Goal: Task Accomplishment & Management: Manage account settings

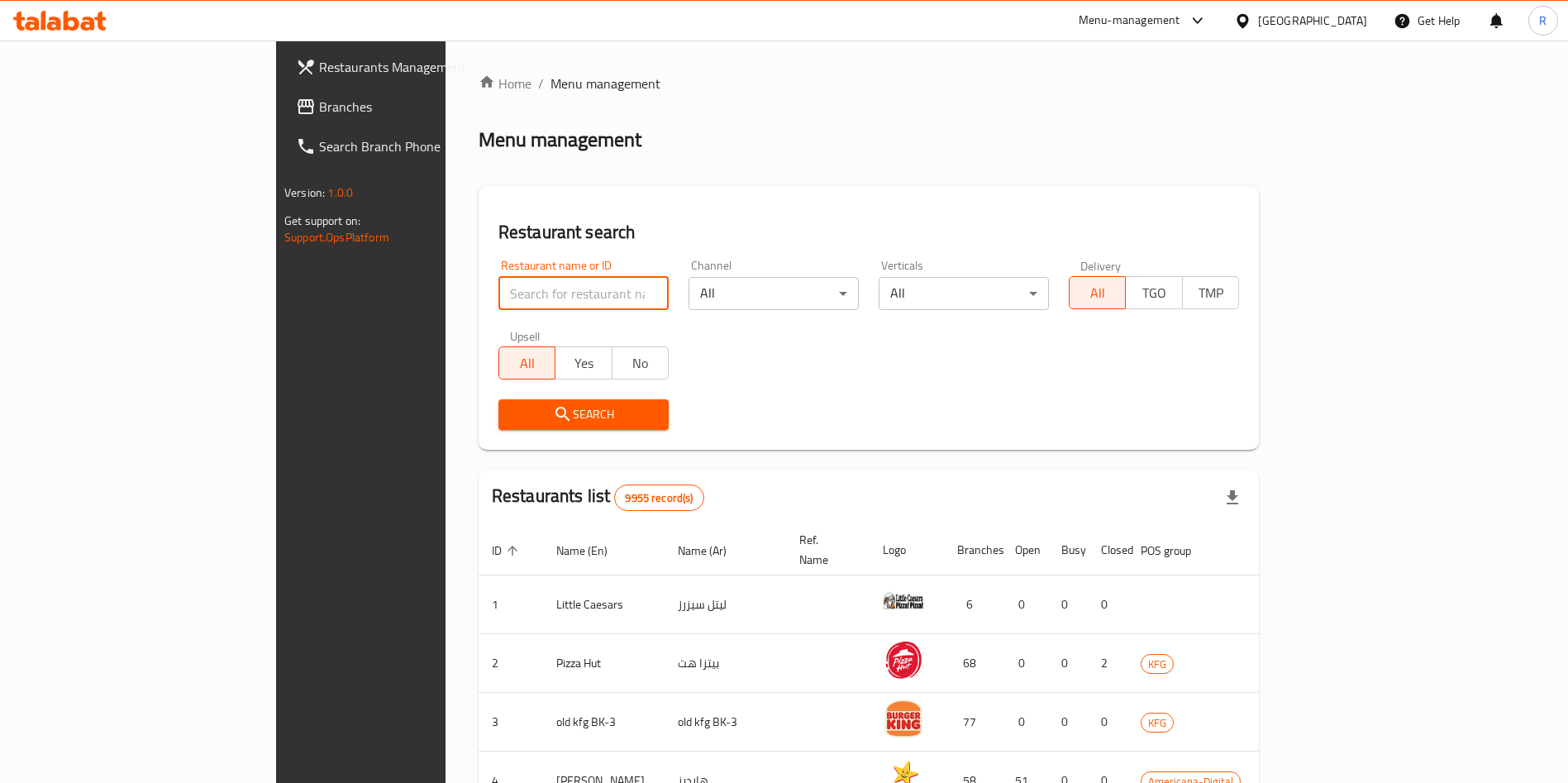
click at [498, 303] on input "search" at bounding box center [583, 294] width 170 height 33
type input "Smart foo"
click button "Search" at bounding box center [583, 414] width 170 height 30
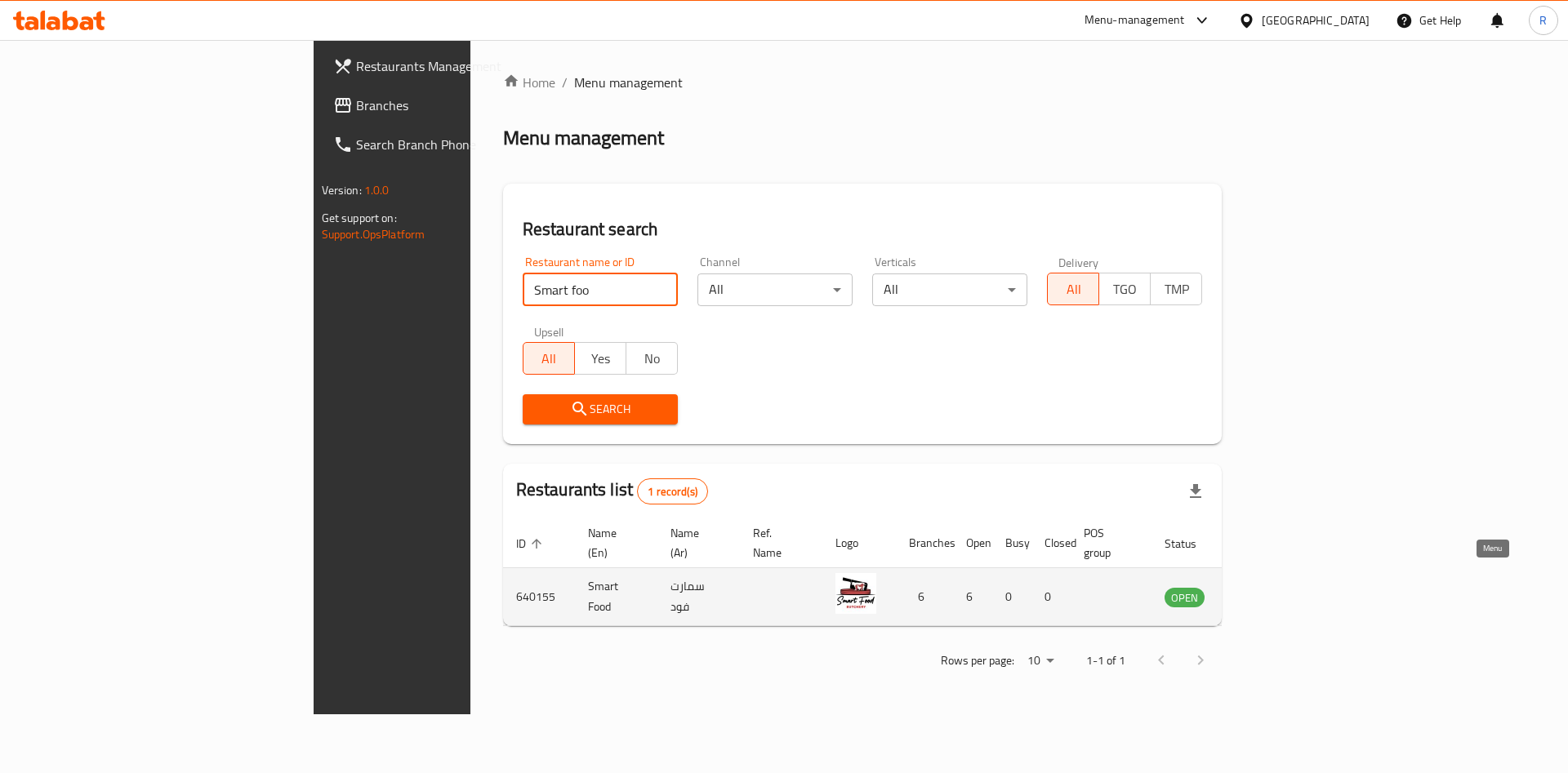
click at [1270, 587] on icon "enhanced table" at bounding box center [1260, 596] width 20 height 20
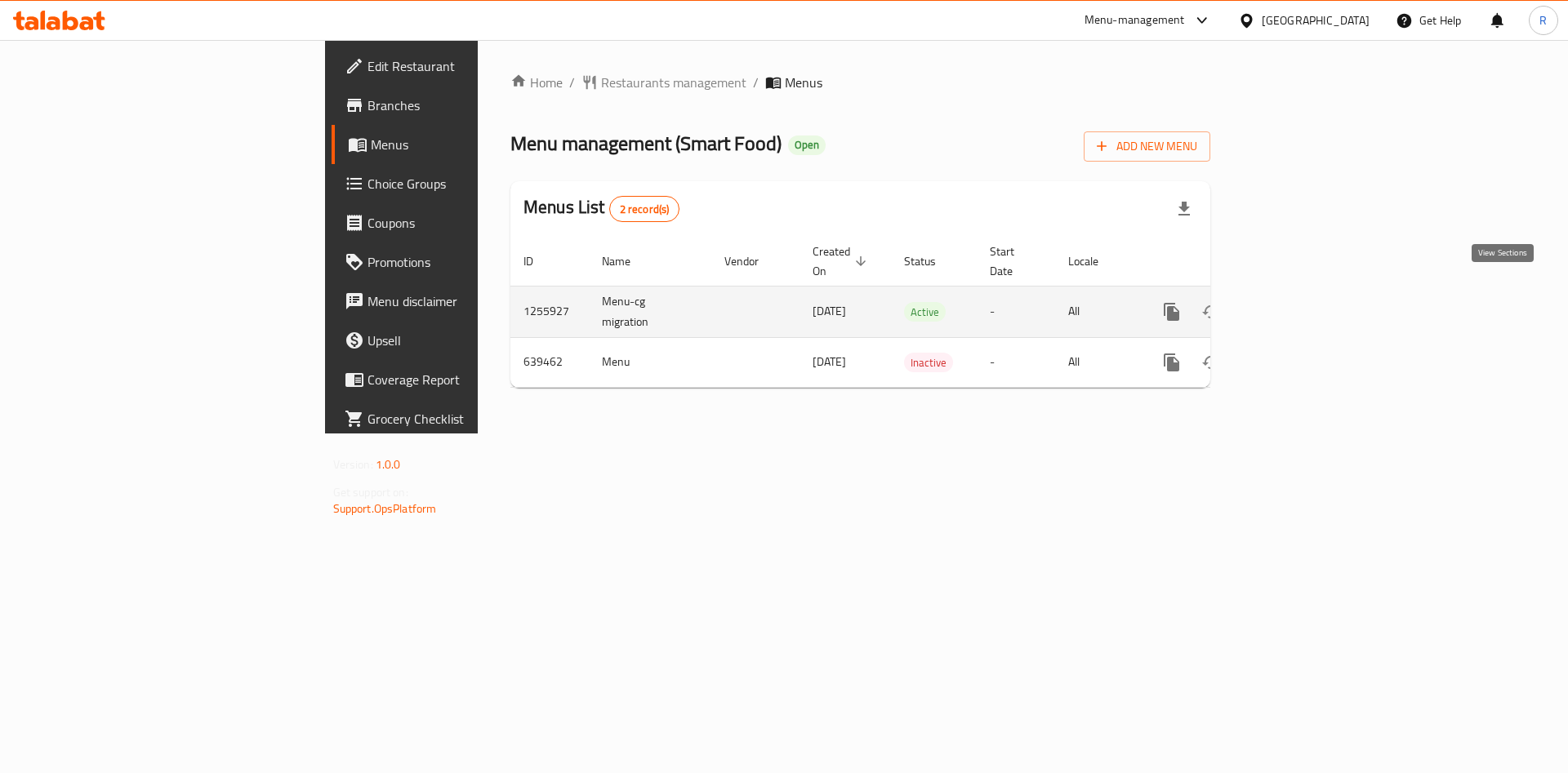
click at [1299, 302] on icon "enhanced table" at bounding box center [1289, 311] width 20 height 20
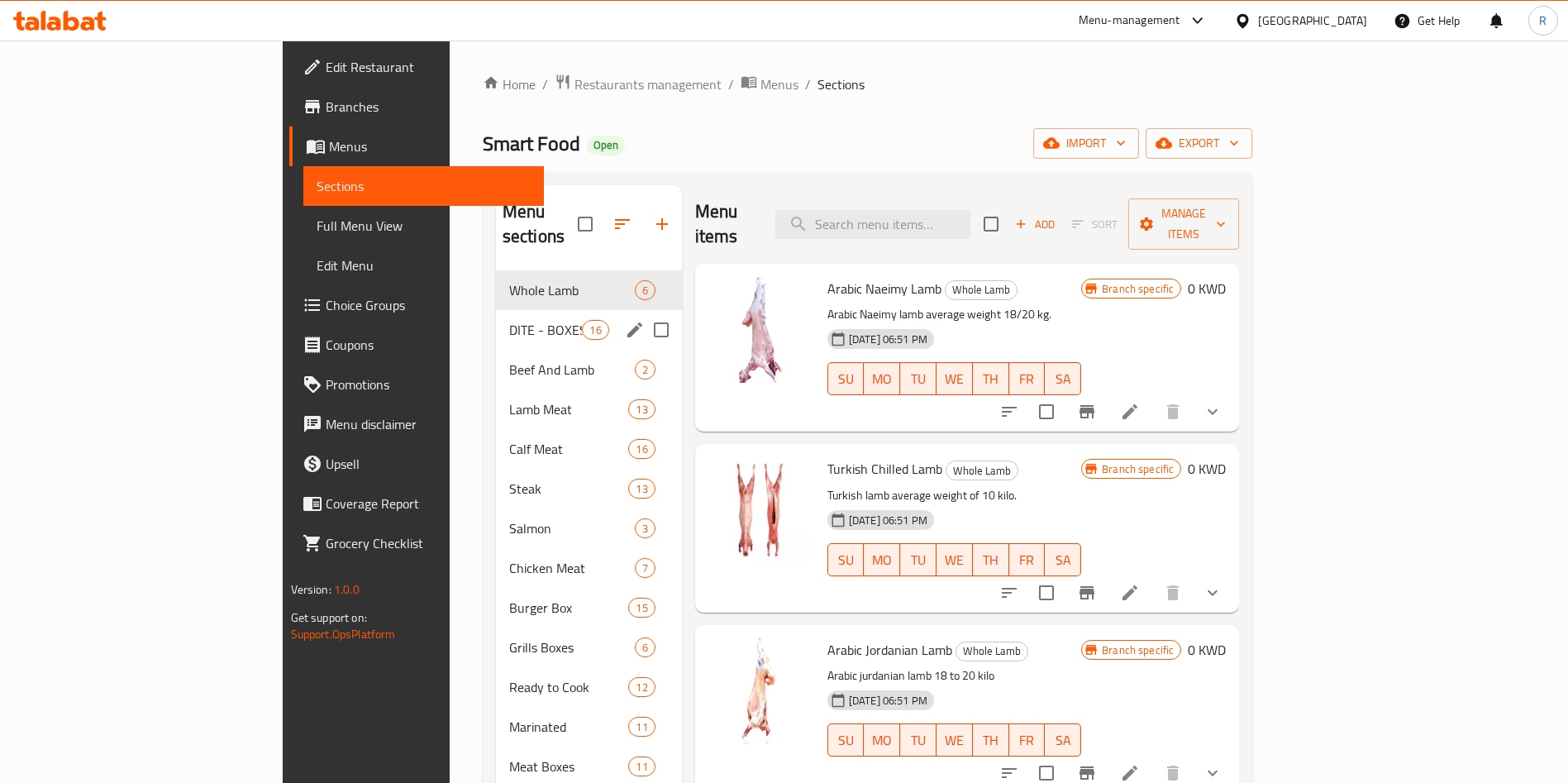
click at [496, 316] on div "DITE - BOXES 16" at bounding box center [588, 330] width 186 height 40
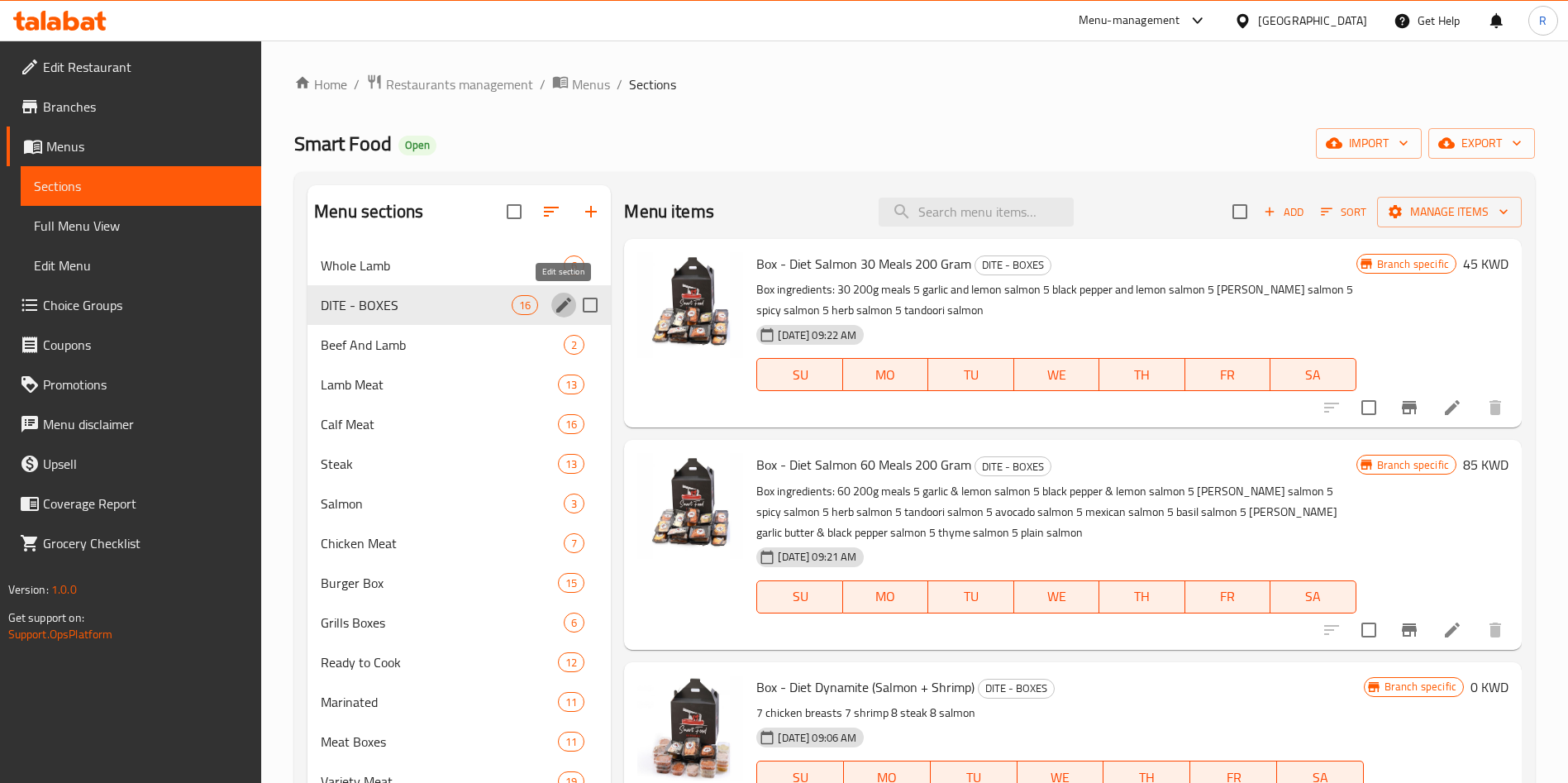
click at [555, 298] on icon "edit" at bounding box center [563, 305] width 20 height 20
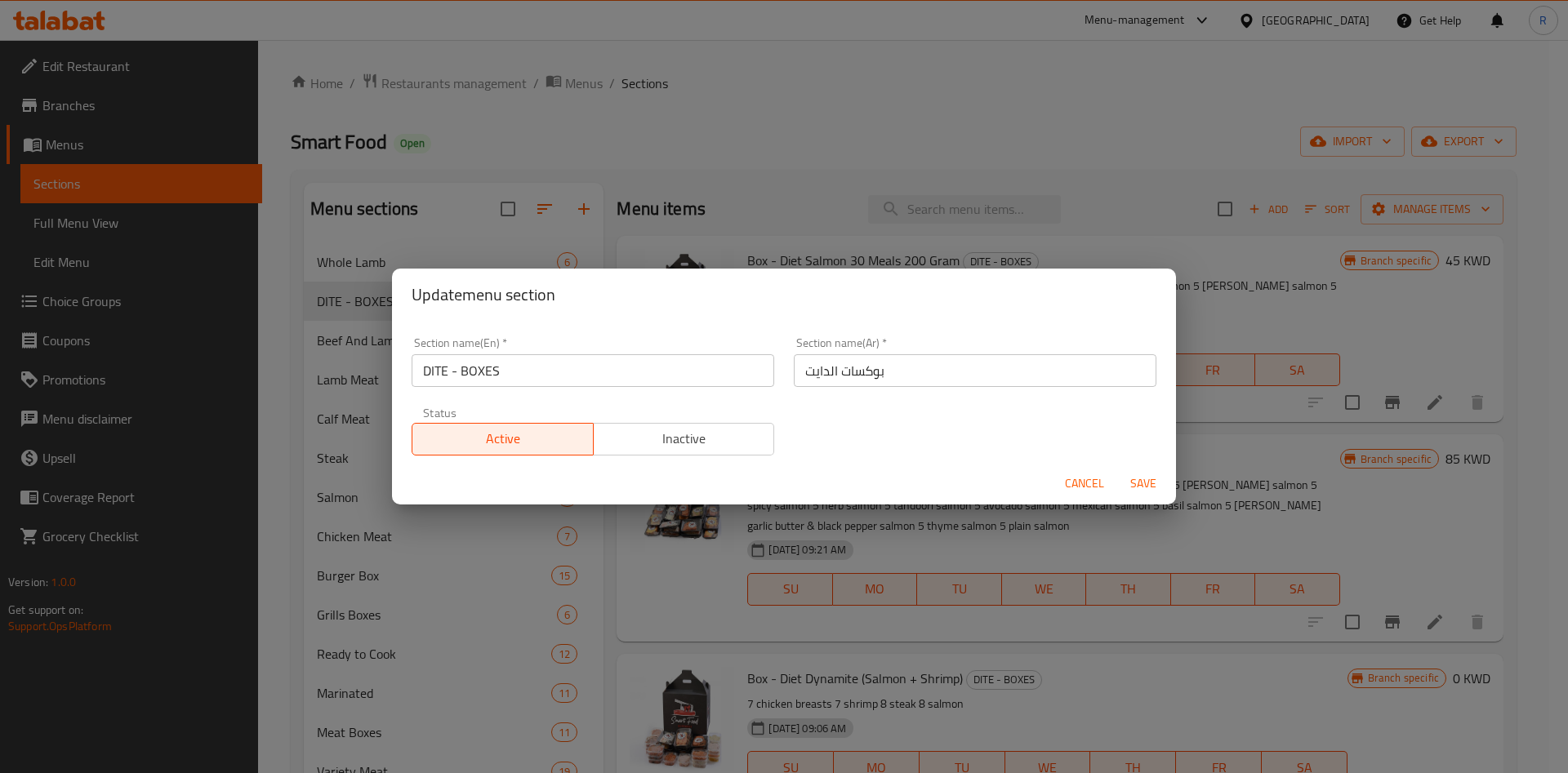
click at [434, 363] on input "DITE - BOXES" at bounding box center [592, 370] width 363 height 32
type input "Diet Boxes"
click at [1141, 485] on span "Save" at bounding box center [1144, 484] width 39 height 20
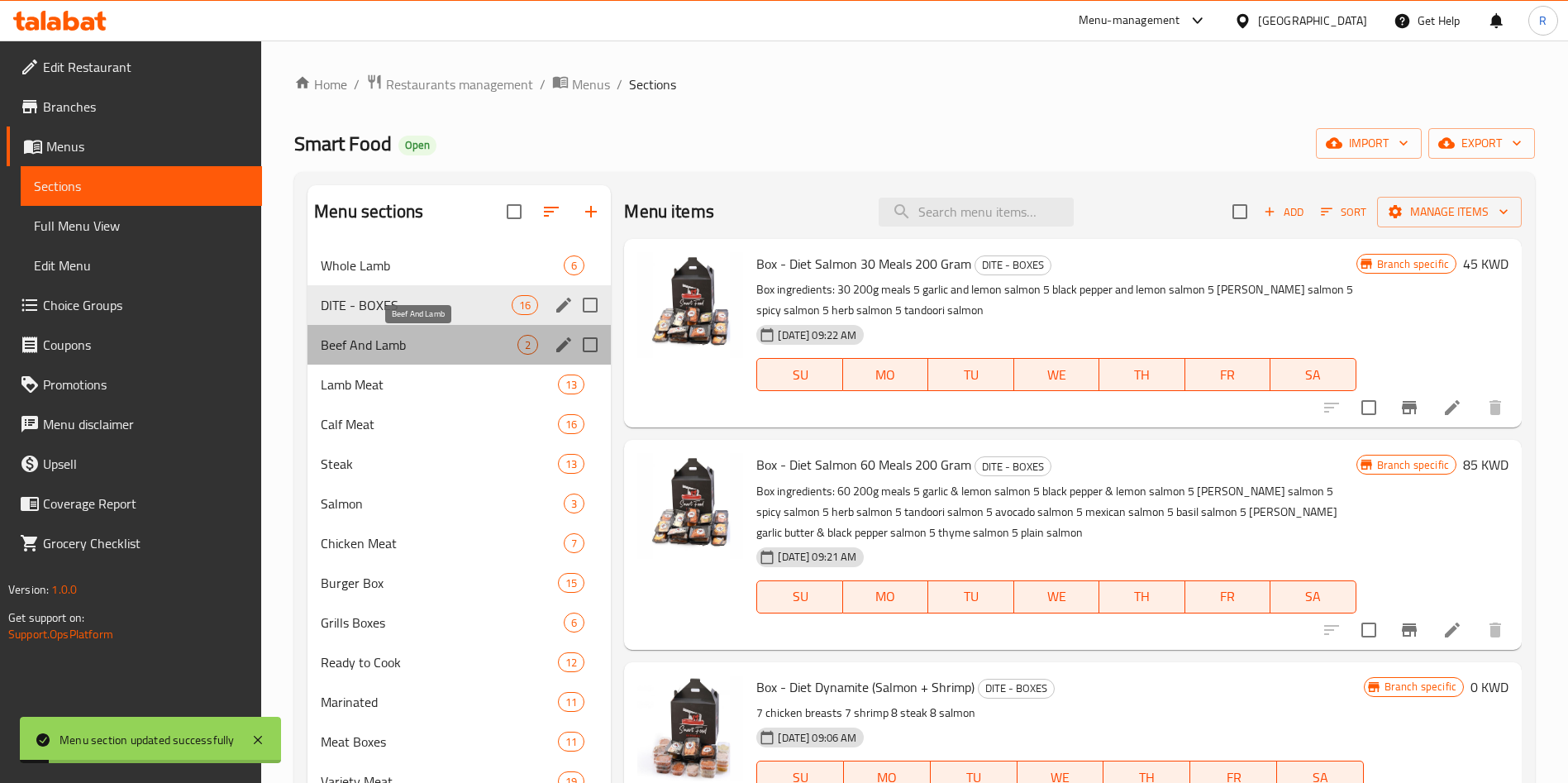
click at [482, 348] on span "Beef And Lamb" at bounding box center [419, 344] width 197 height 20
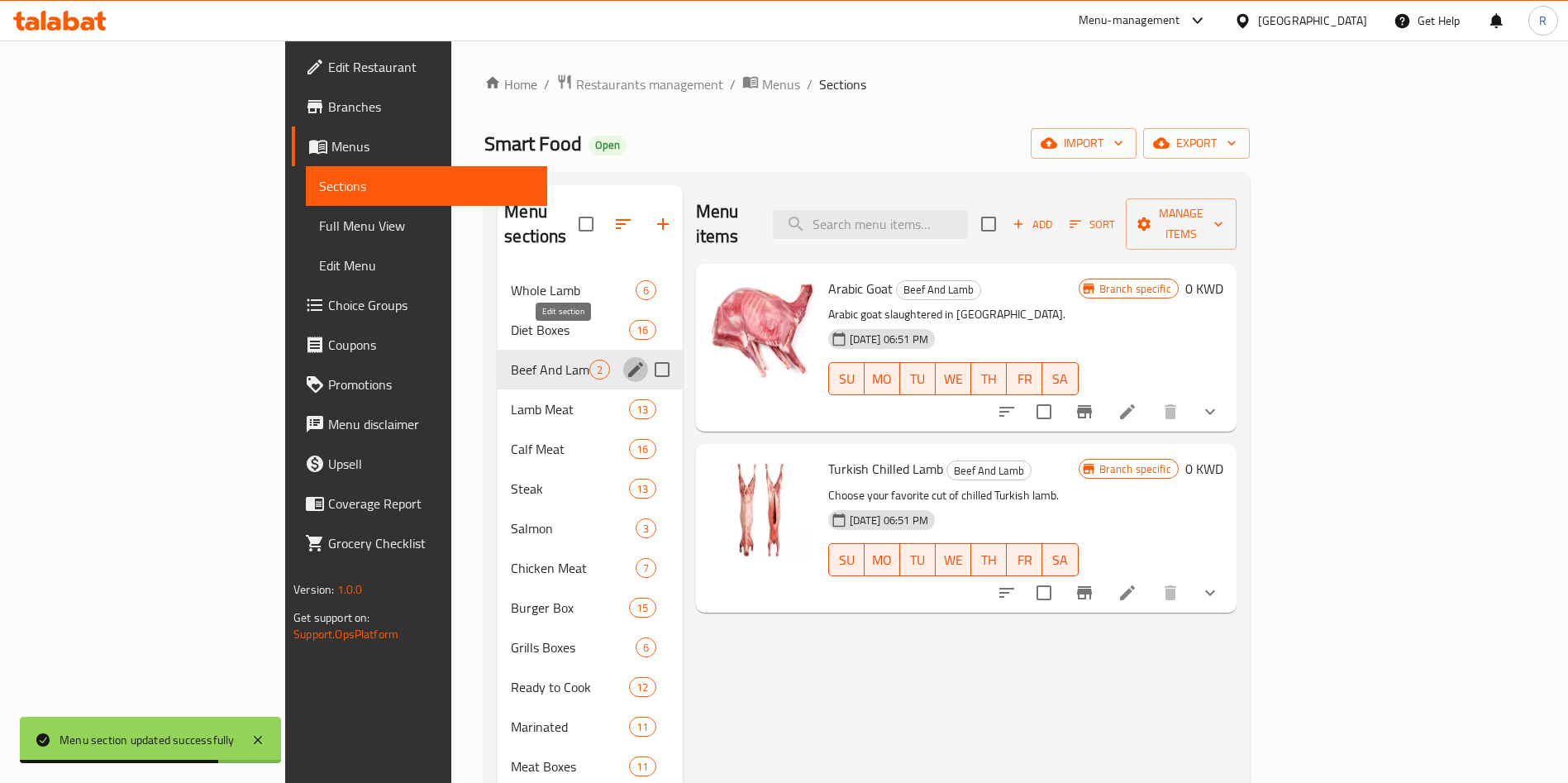
click at [628, 362] on icon "edit" at bounding box center [635, 369] width 15 height 15
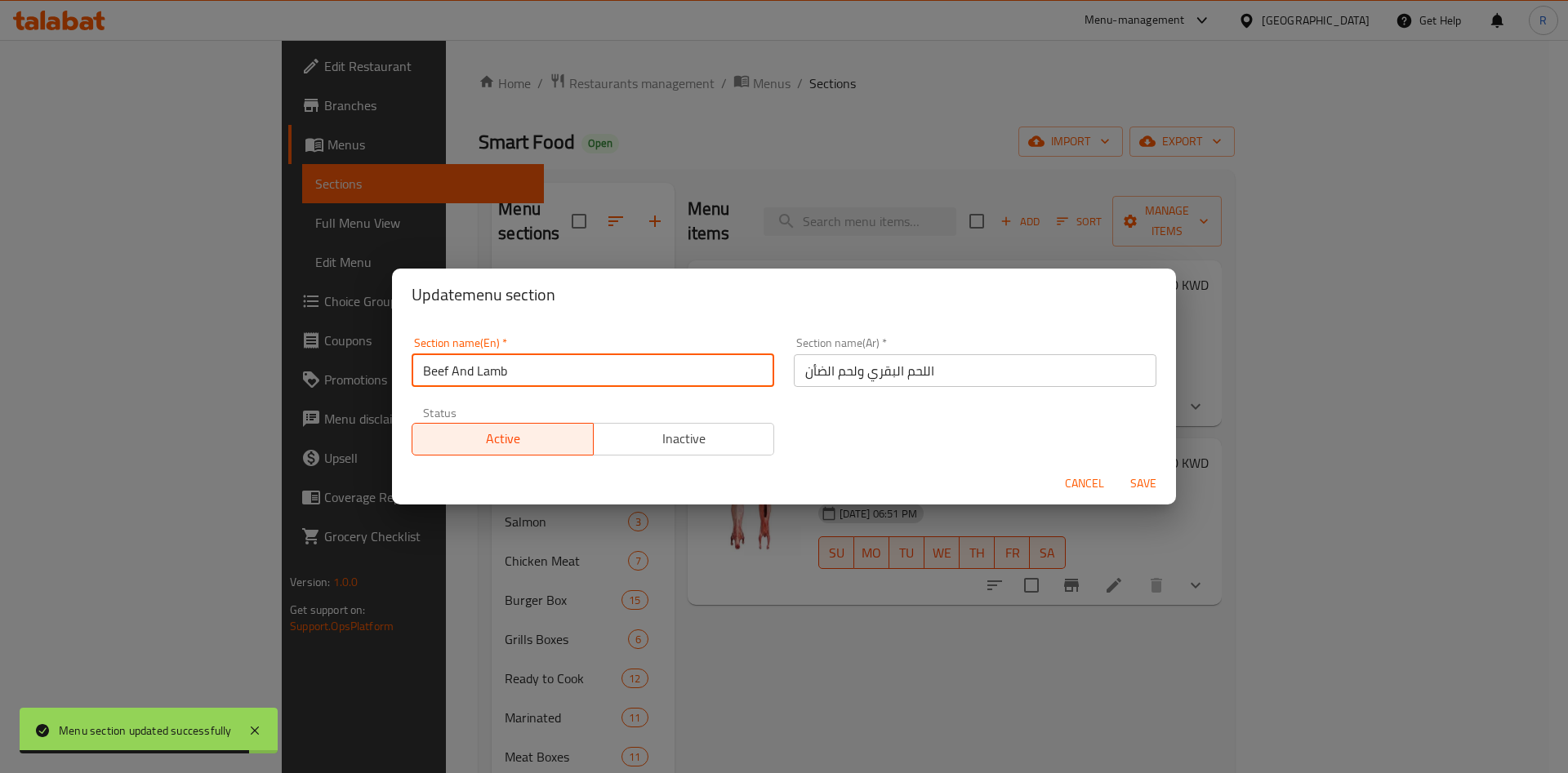
click at [461, 369] on input "Beef And Lamb" at bounding box center [592, 370] width 363 height 32
type input "Beef & Lamb"
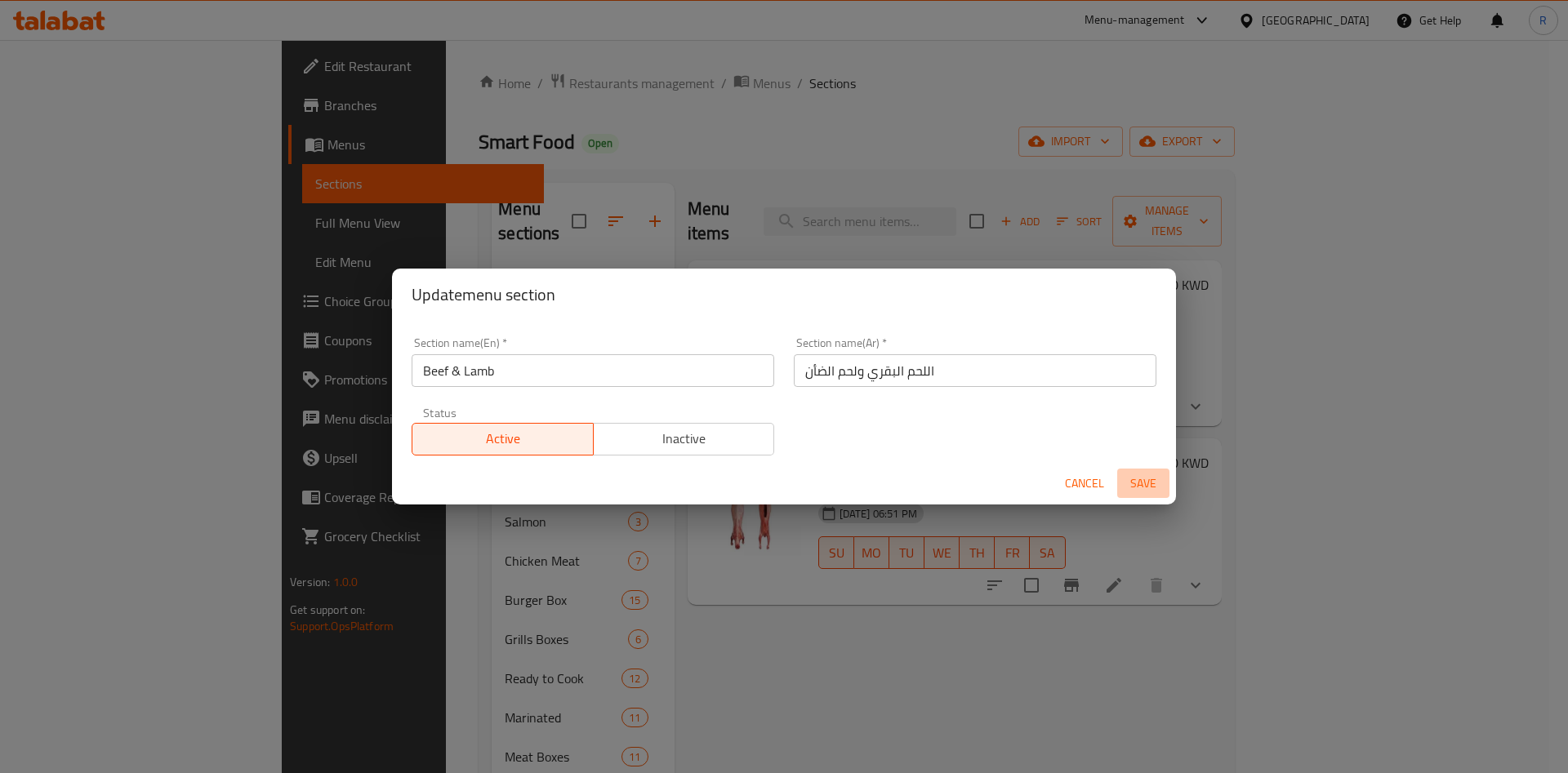
click at [1157, 486] on span "Save" at bounding box center [1144, 484] width 39 height 20
